Goal: Task Accomplishment & Management: Use online tool/utility

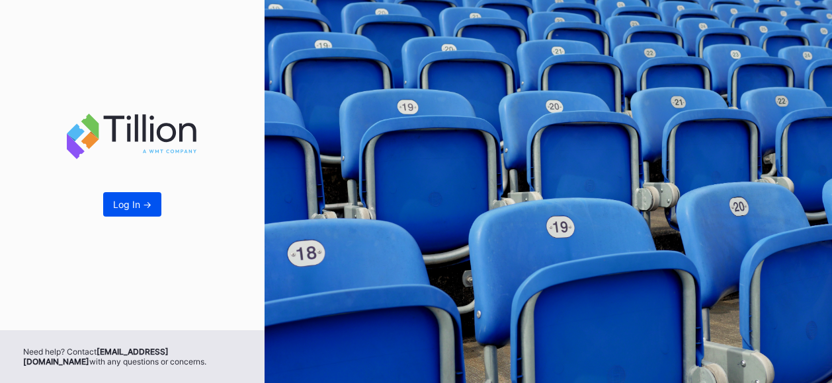
click at [141, 208] on div "Log In ->" at bounding box center [132, 204] width 38 height 11
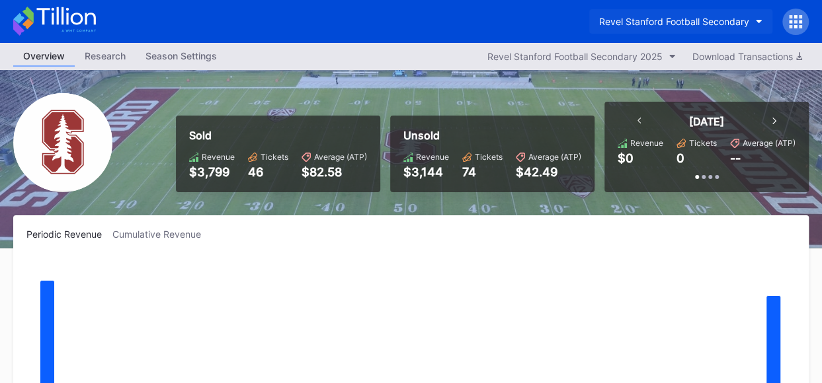
click at [752, 21] on button "Revel Stanford Football Secondary" at bounding box center [680, 21] width 183 height 24
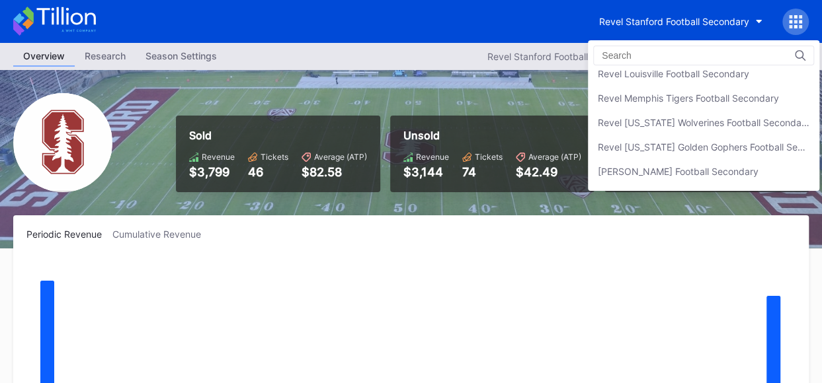
scroll to position [296, 0]
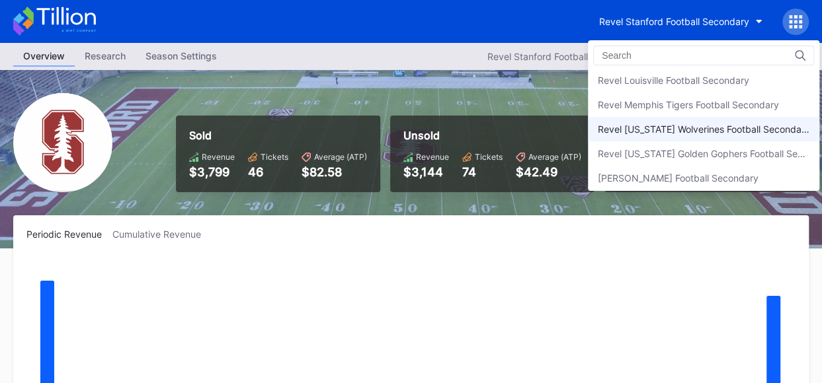
click at [771, 132] on div "Revel [US_STATE] Wolverines Football Secondary" at bounding box center [703, 129] width 231 height 24
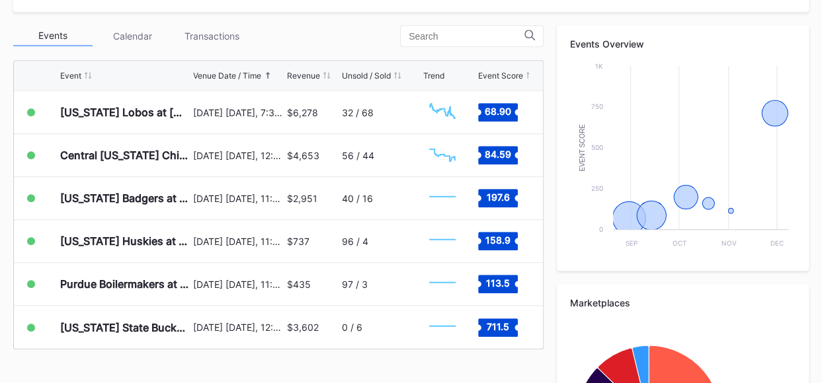
scroll to position [459, 0]
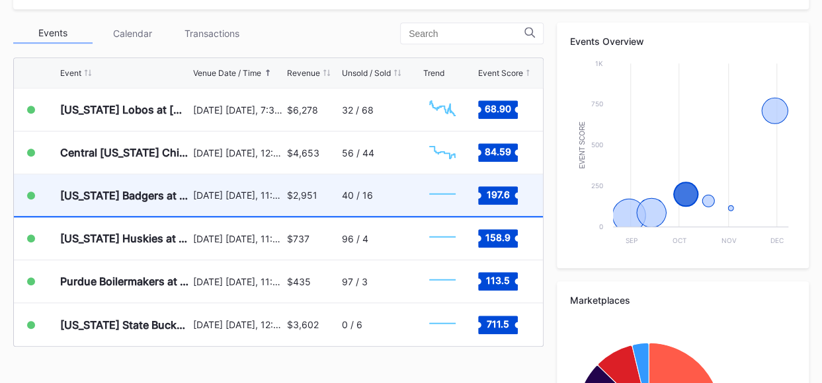
click at [323, 204] on div "$2,951" at bounding box center [313, 196] width 52 height 42
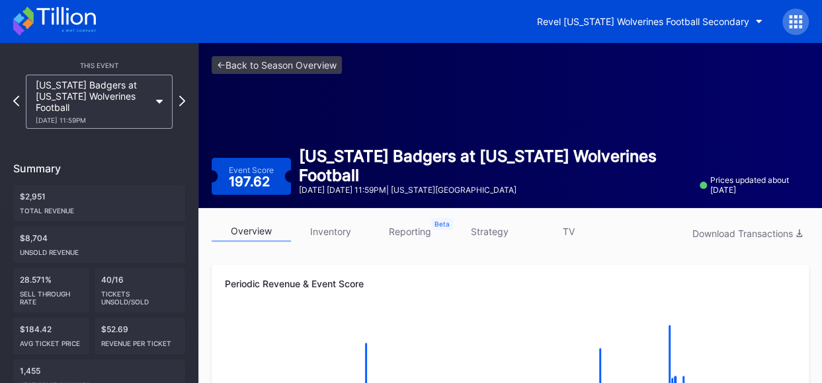
click at [342, 234] on link "inventory" at bounding box center [330, 231] width 79 height 20
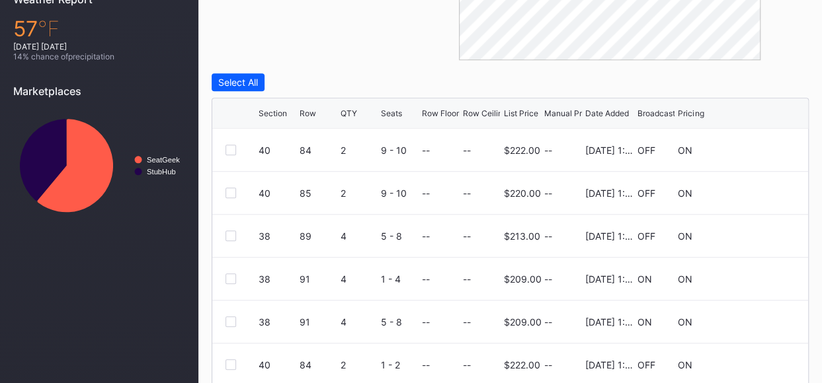
scroll to position [504, 0]
click at [233, 143] on div at bounding box center [230, 148] width 11 height 11
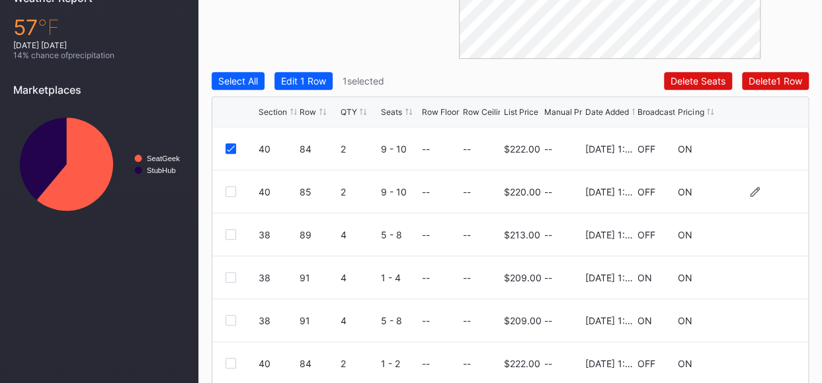
click at [227, 196] on div "40 85 2 9 - 10 -- -- $220.00 -- [DATE] 1:38PM OFF ON" at bounding box center [510, 192] width 596 height 43
click at [233, 188] on div at bounding box center [230, 191] width 11 height 11
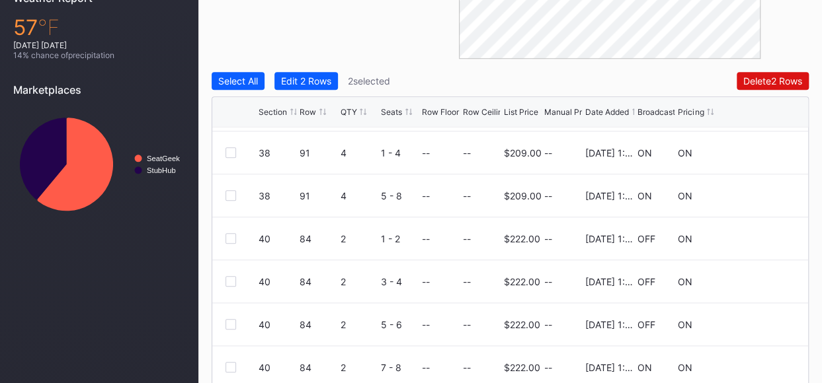
scroll to position [128, 0]
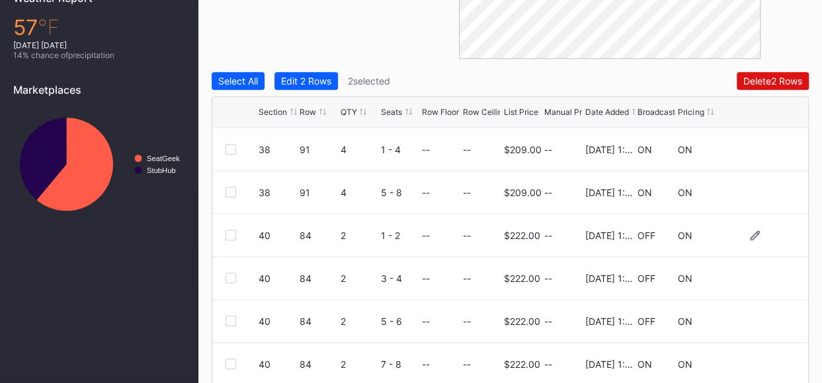
click at [229, 233] on div at bounding box center [230, 235] width 11 height 11
click at [230, 275] on div at bounding box center [230, 278] width 11 height 11
click at [232, 323] on div at bounding box center [230, 321] width 11 height 11
click at [229, 359] on div at bounding box center [230, 364] width 11 height 11
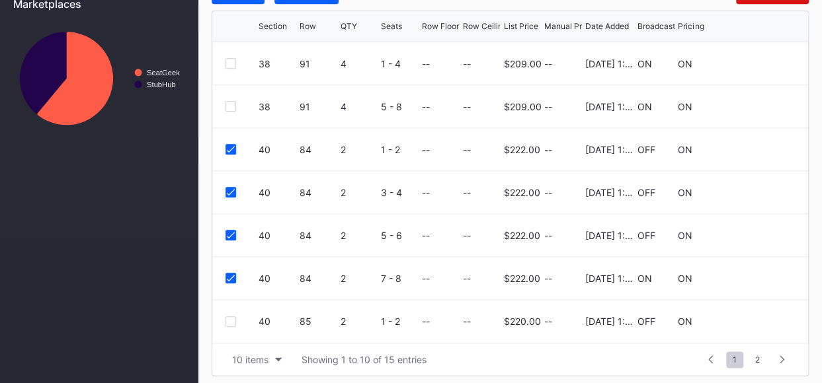
scroll to position [594, 0]
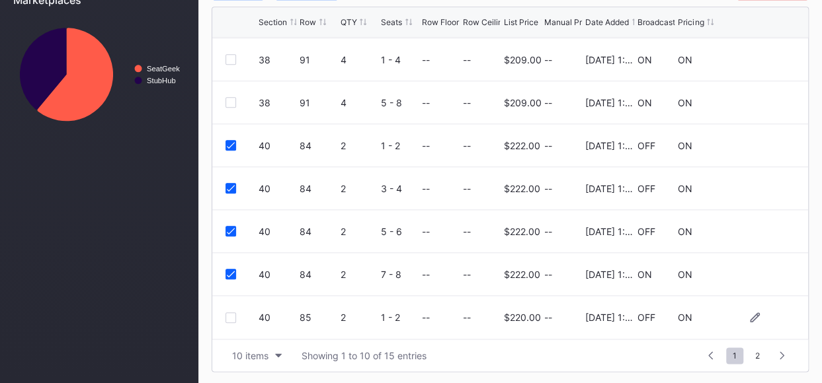
click at [229, 318] on div at bounding box center [230, 318] width 11 height 11
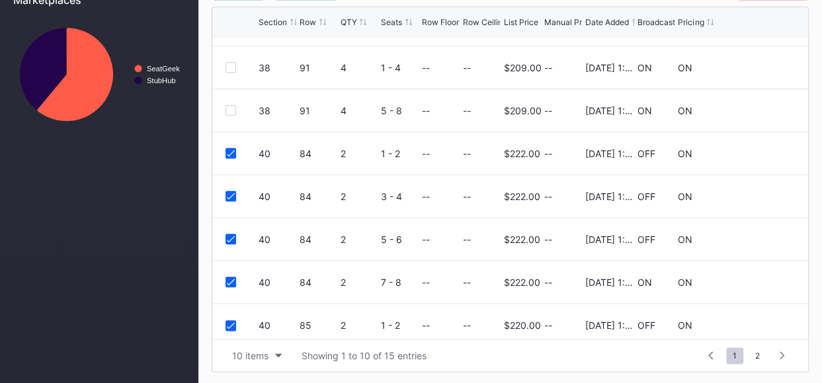
scroll to position [128, 0]
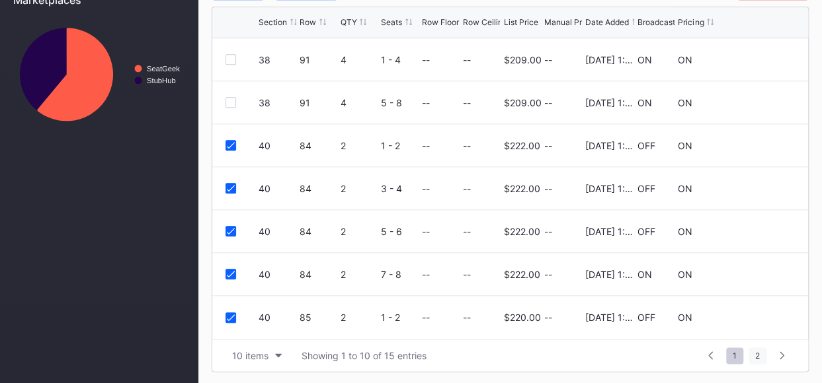
click at [760, 354] on span "2" at bounding box center [757, 356] width 18 height 17
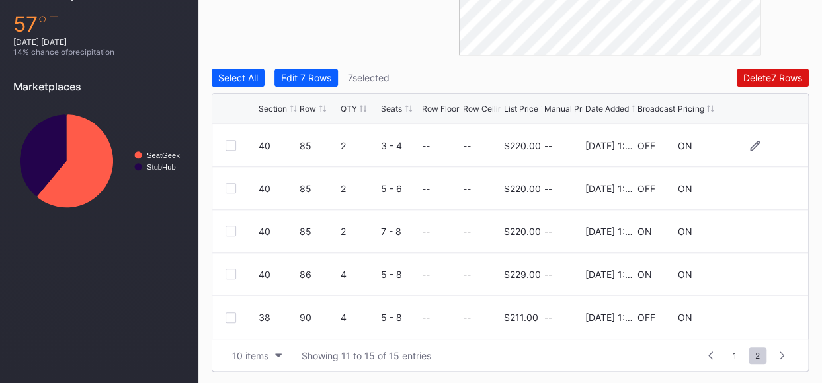
click at [227, 145] on div at bounding box center [230, 145] width 11 height 11
click at [230, 190] on div at bounding box center [230, 188] width 11 height 11
click at [230, 233] on div at bounding box center [230, 231] width 11 height 11
click at [736, 352] on span "1" at bounding box center [734, 356] width 17 height 17
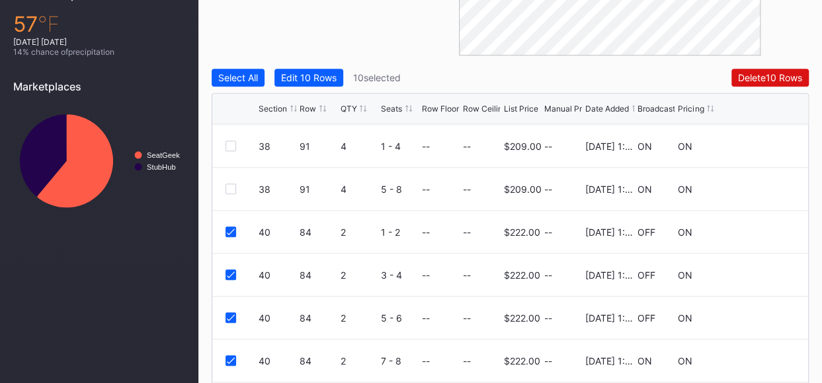
scroll to position [0, 0]
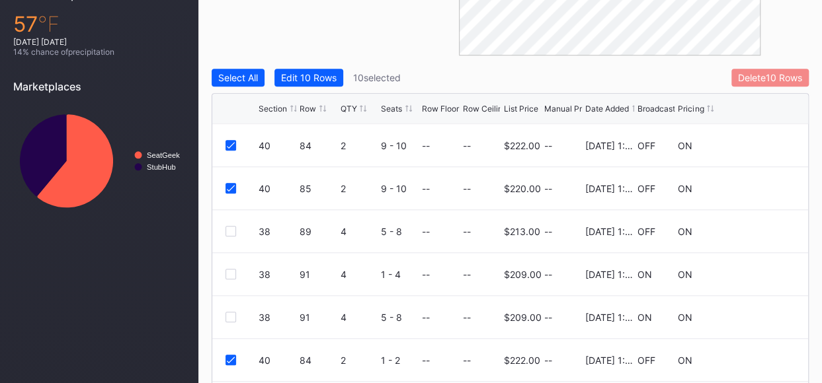
click at [771, 76] on div "Delete 10 Rows" at bounding box center [770, 77] width 64 height 11
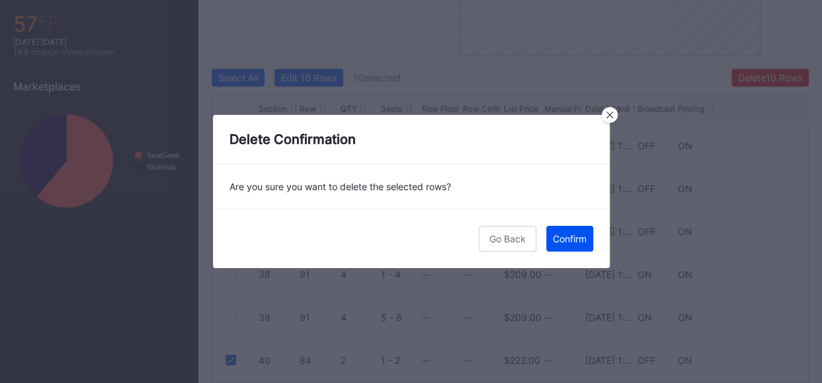
click at [567, 233] on div "Confirm" at bounding box center [570, 238] width 34 height 11
